Goal: Navigation & Orientation: Understand site structure

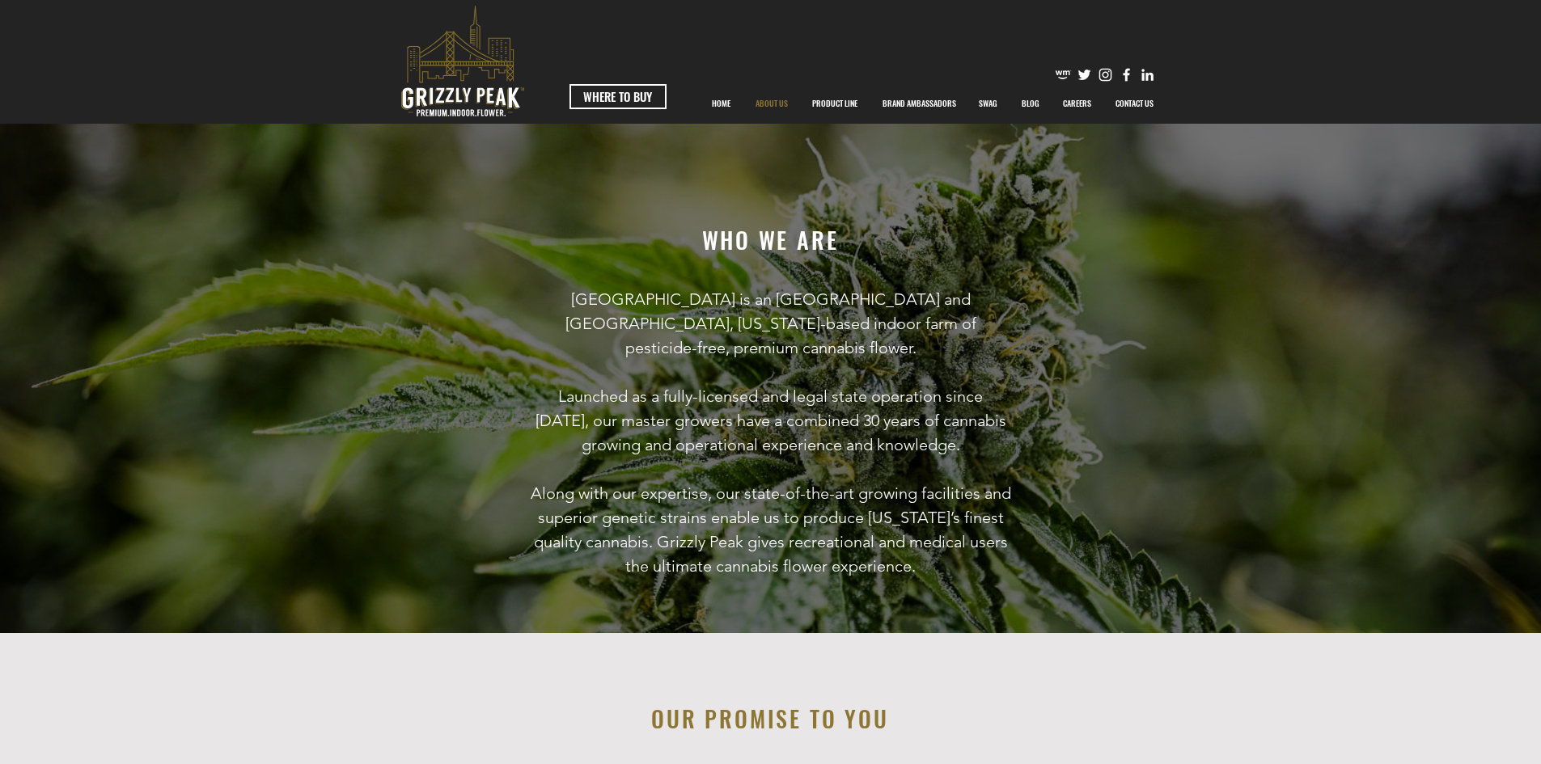
click at [765, 103] on p "ABOUT US" at bounding box center [771, 103] width 49 height 40
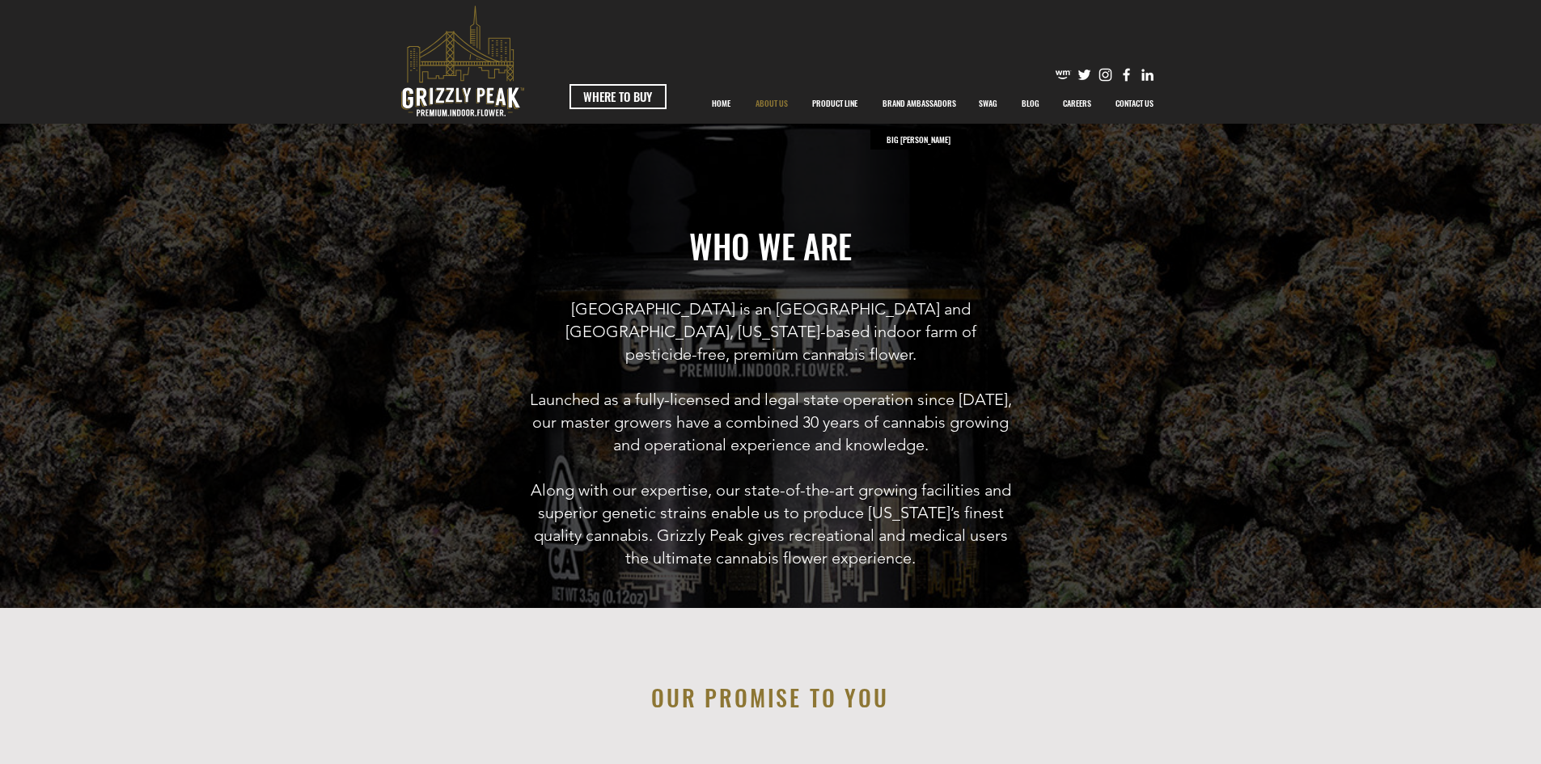
click at [922, 102] on p "BRAND AMBASSADORS" at bounding box center [919, 103] width 90 height 40
click at [988, 99] on p "SWAG" at bounding box center [988, 103] width 35 height 40
click at [1028, 96] on p "BLOG" at bounding box center [1030, 103] width 34 height 40
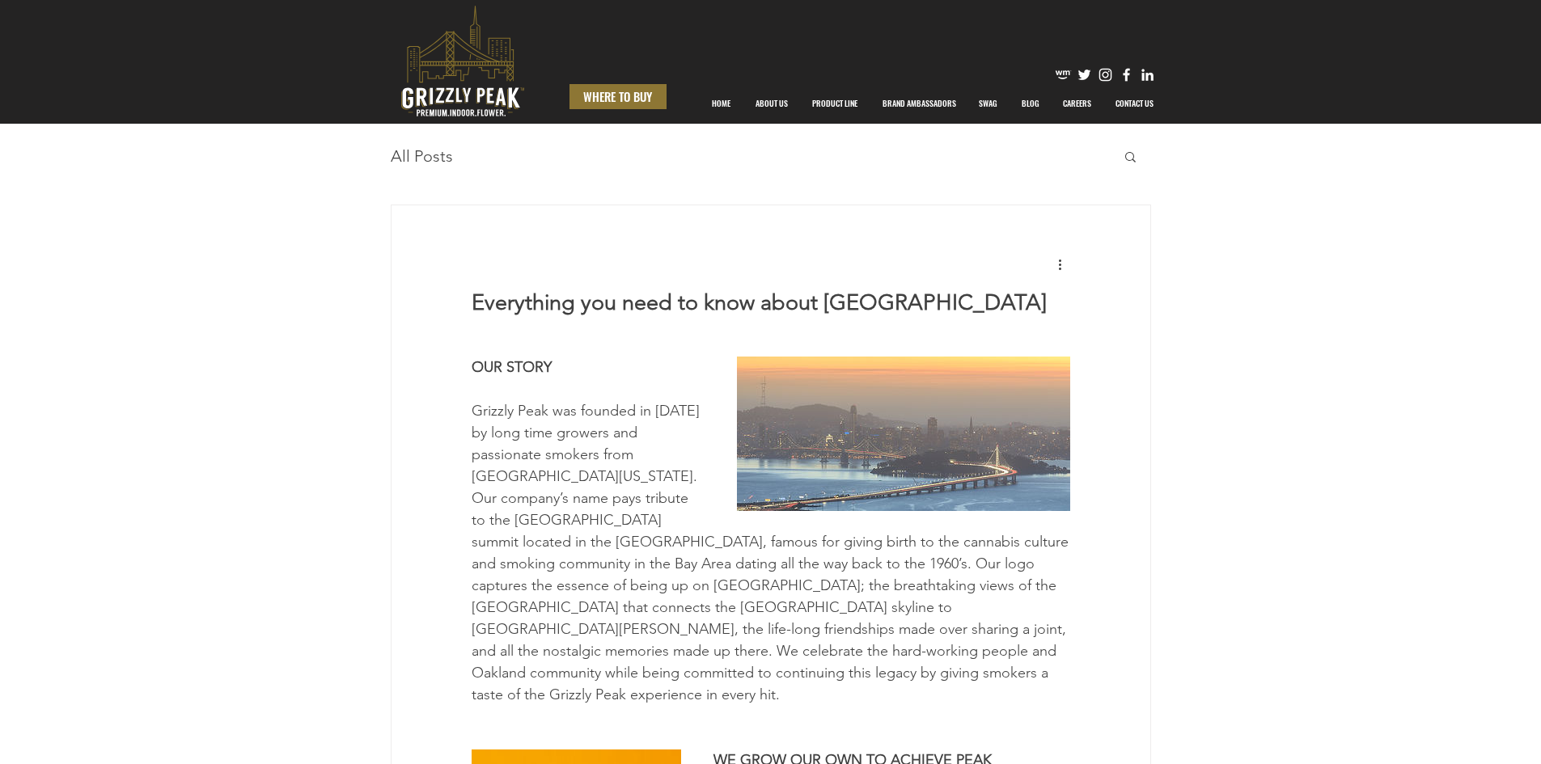
click at [644, 88] on span "WHERE TO BUY" at bounding box center [617, 96] width 69 height 17
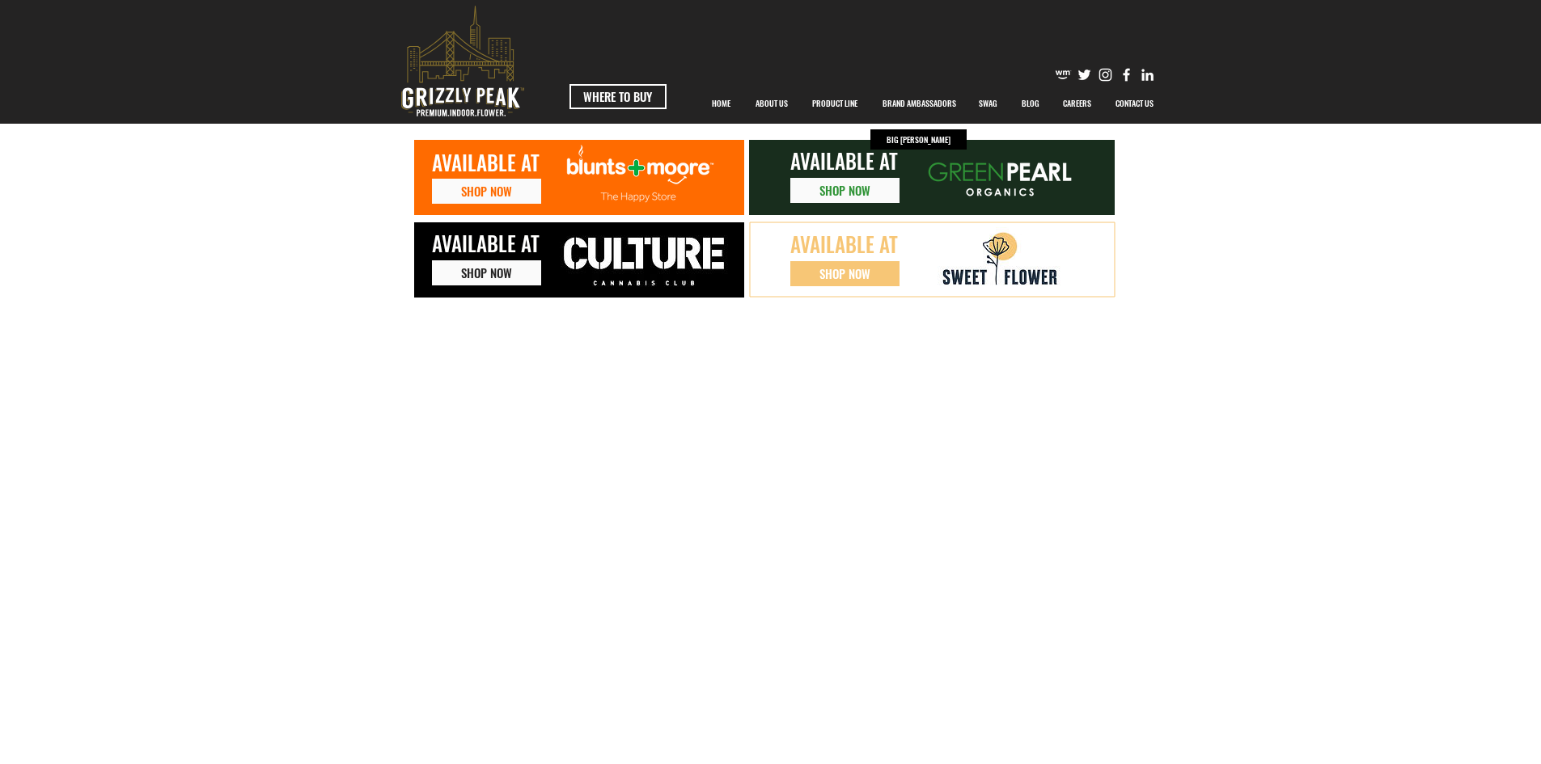
click at [912, 100] on p "BRAND AMBASSADORS" at bounding box center [919, 103] width 90 height 40
